Goal: Navigation & Orientation: Find specific page/section

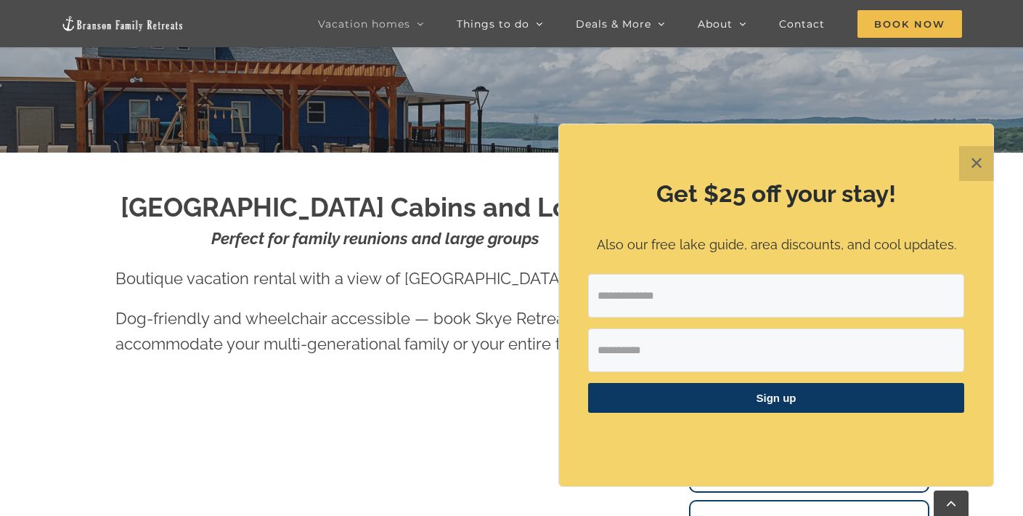
scroll to position [407, 0]
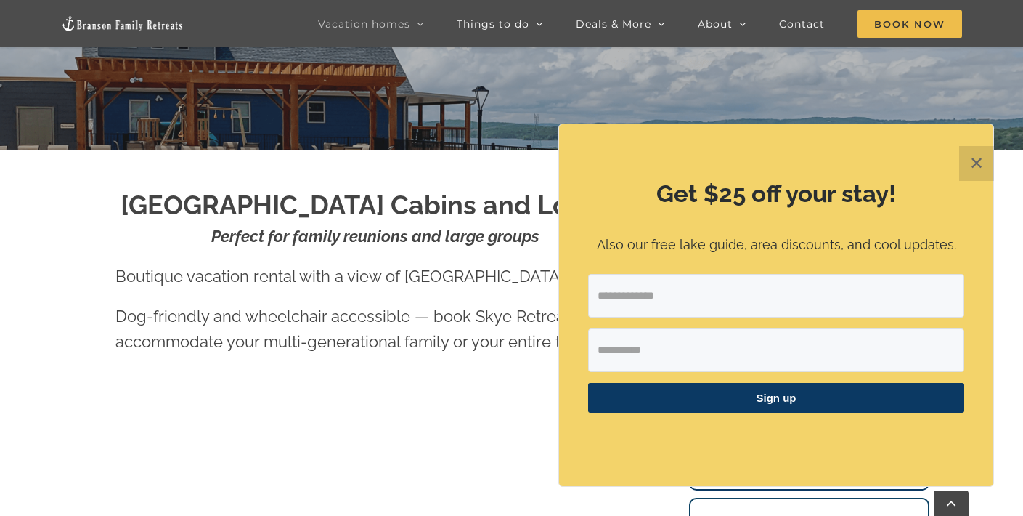
click at [966, 163] on button "✕" at bounding box center [976, 163] width 35 height 35
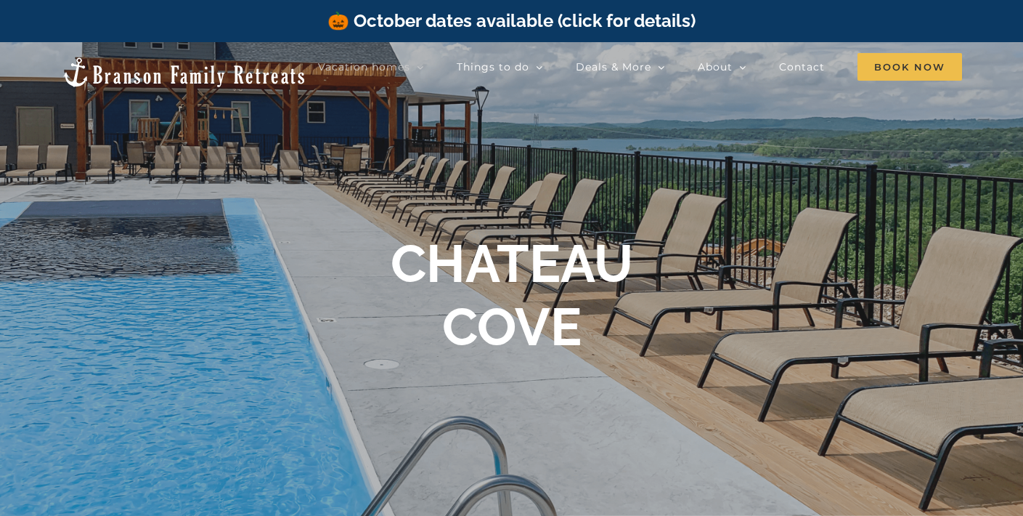
scroll to position [0, 0]
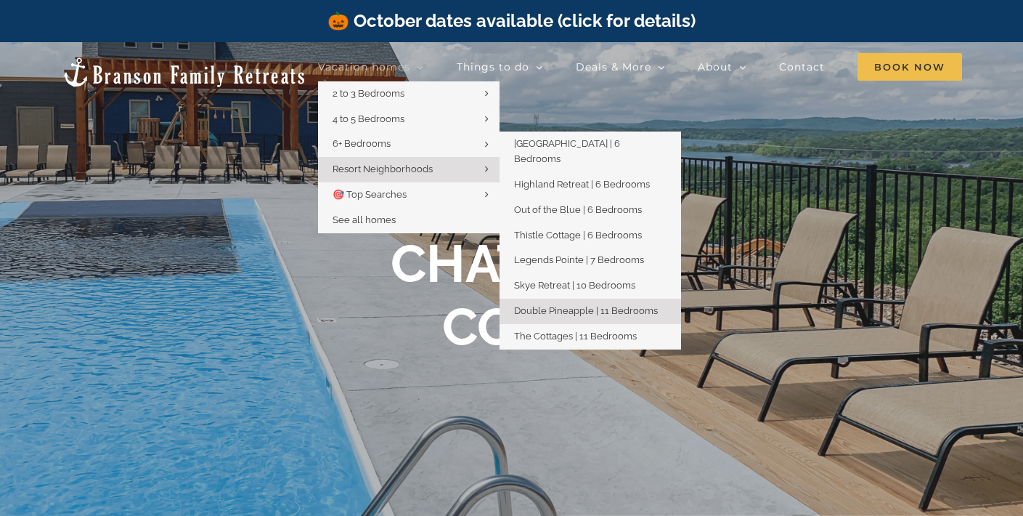
click at [555, 305] on span "Double Pineapple | 11 Bedrooms" at bounding box center [586, 310] width 144 height 11
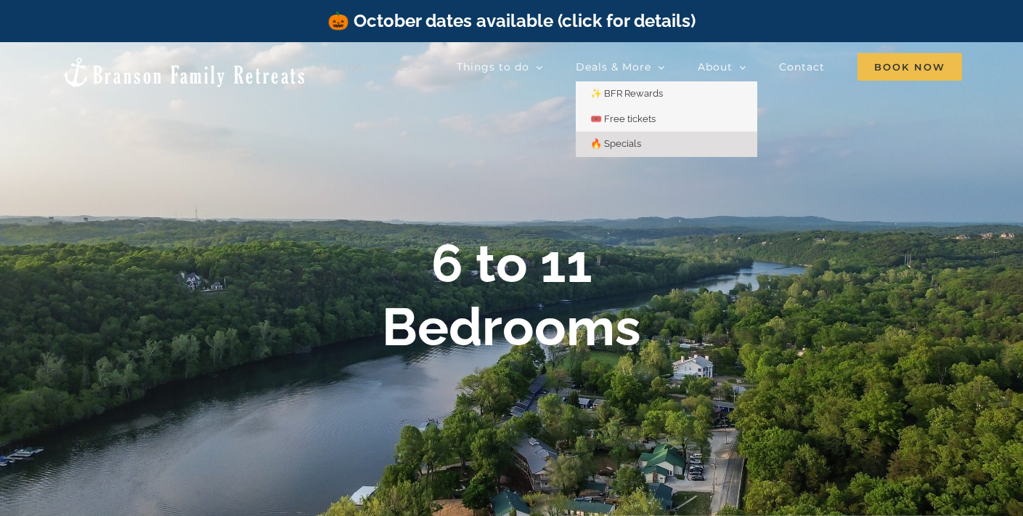
click at [630, 143] on span "🔥 Specials" at bounding box center [615, 143] width 51 height 11
